Goal: Transaction & Acquisition: Purchase product/service

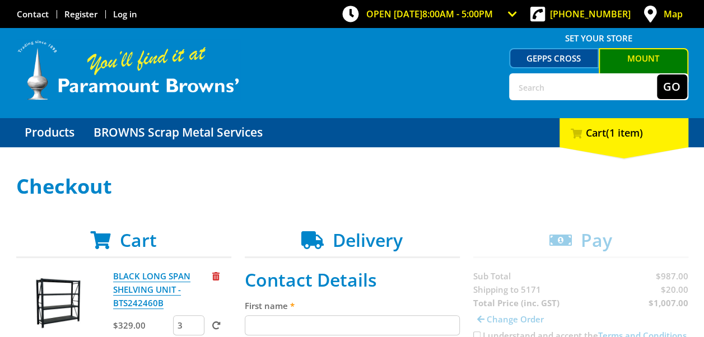
click at [549, 88] on input "text" at bounding box center [583, 86] width 147 height 25
type input "long span shelving"
click at [657, 74] on button "Go" at bounding box center [672, 86] width 30 height 25
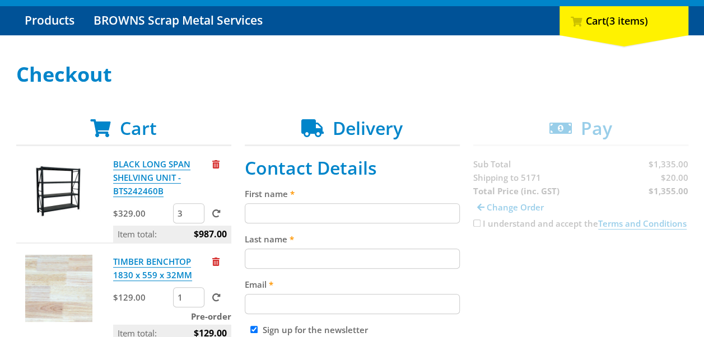
scroll to position [56, 0]
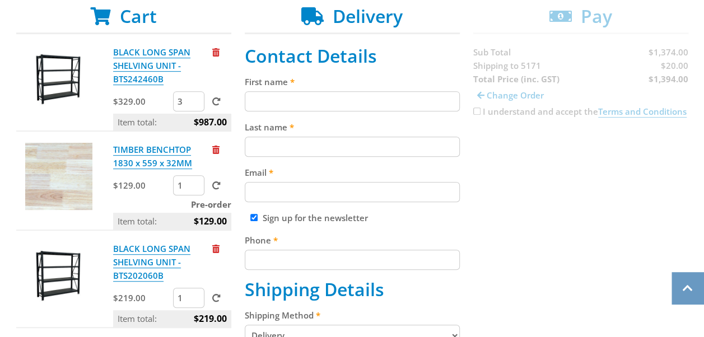
scroll to position [280, 0]
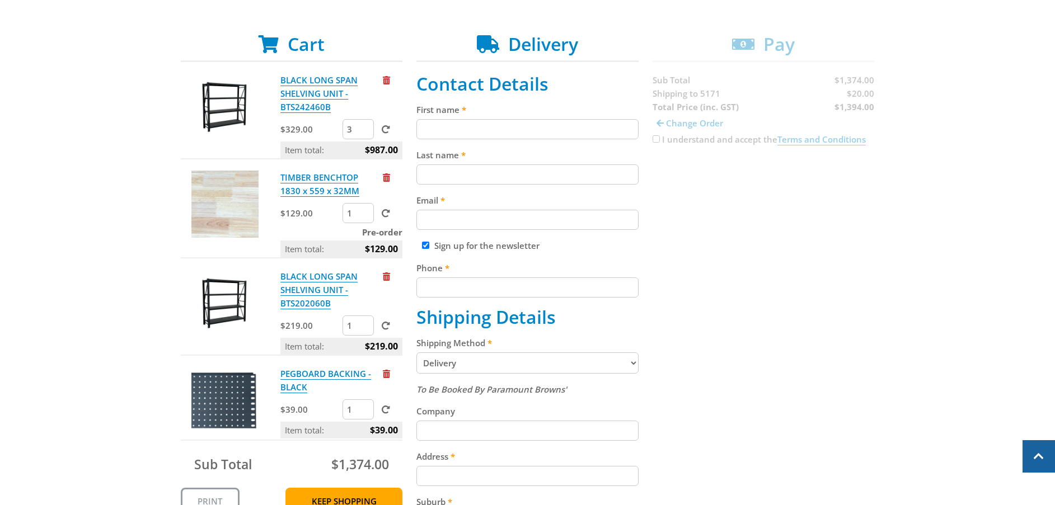
scroll to position [0, 0]
